Goal: Find specific page/section: Find specific page/section

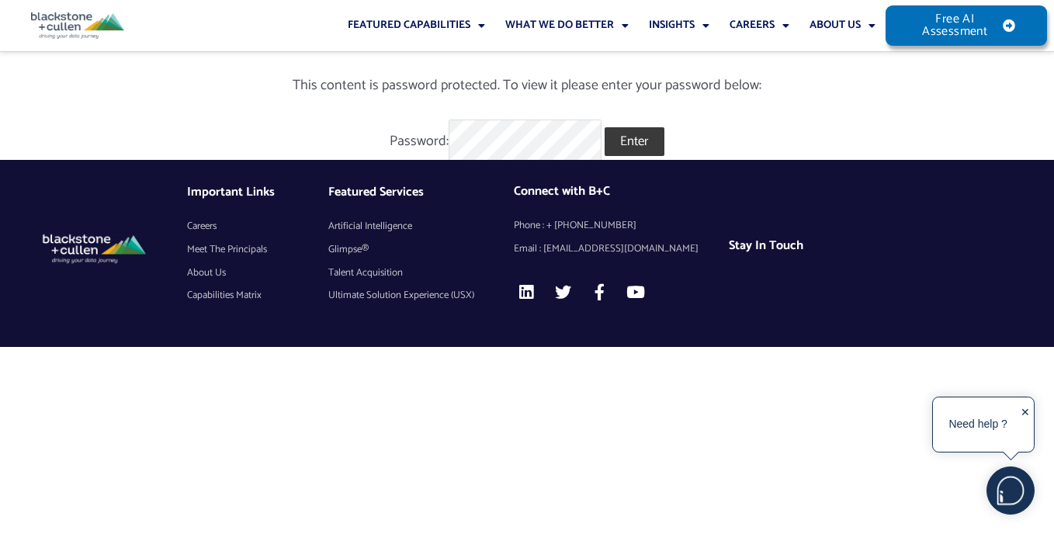
click at [637, 144] on input "Enter" at bounding box center [635, 141] width 60 height 29
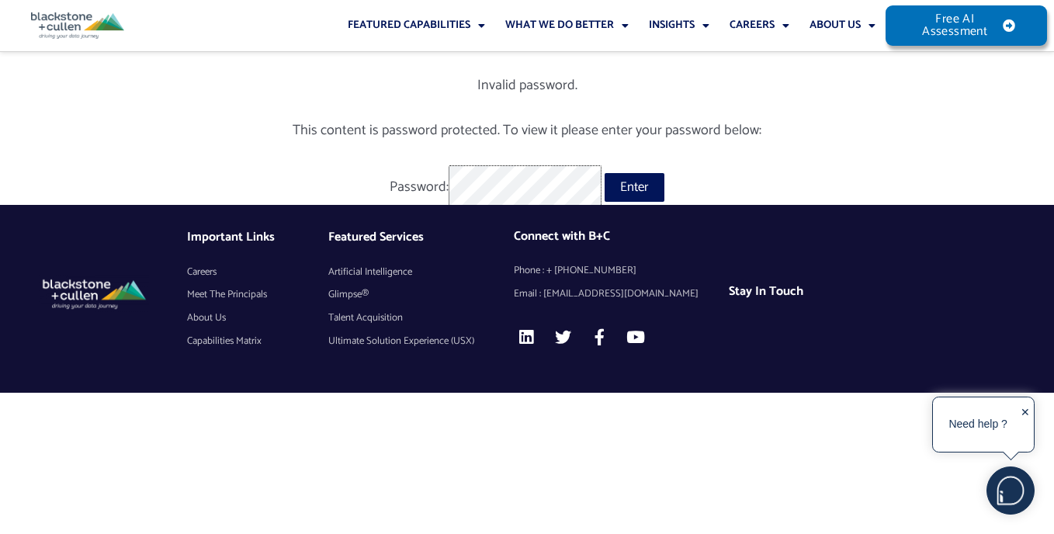
click at [605, 173] on input "Enter" at bounding box center [635, 187] width 60 height 29
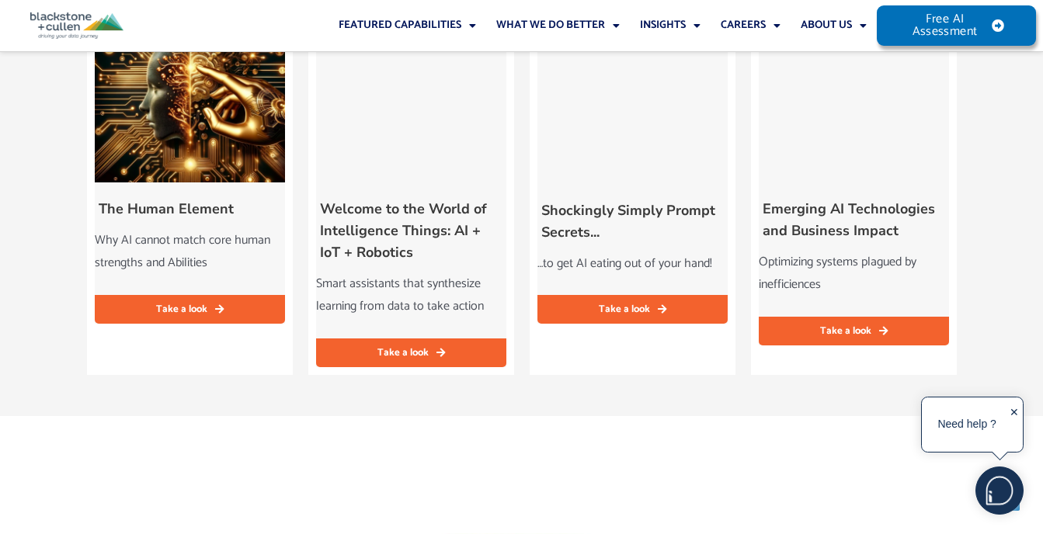
scroll to position [4347, 0]
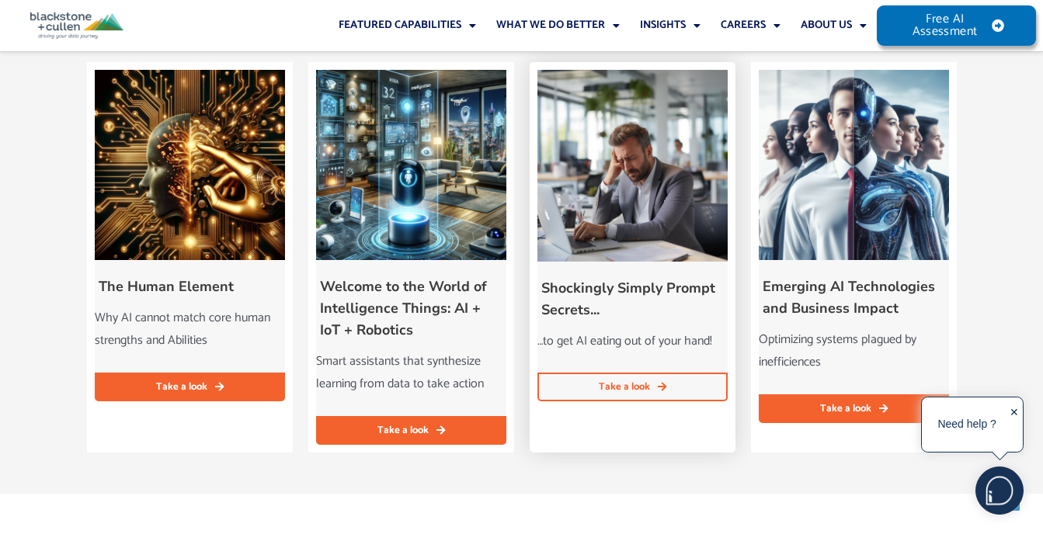
click at [620, 392] on span "Take a look" at bounding box center [624, 387] width 51 height 10
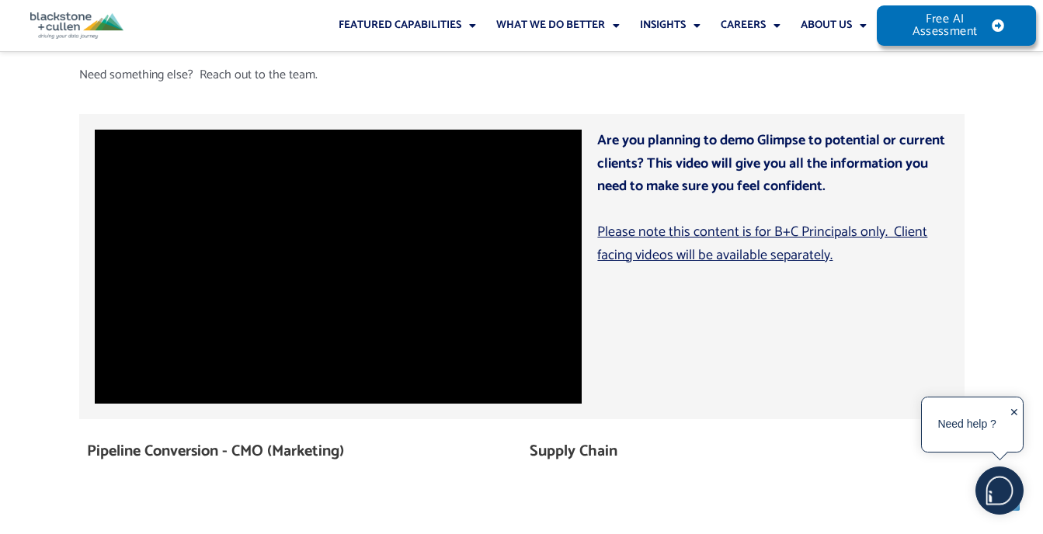
scroll to position [5255, 0]
